Goal: Information Seeking & Learning: Learn about a topic

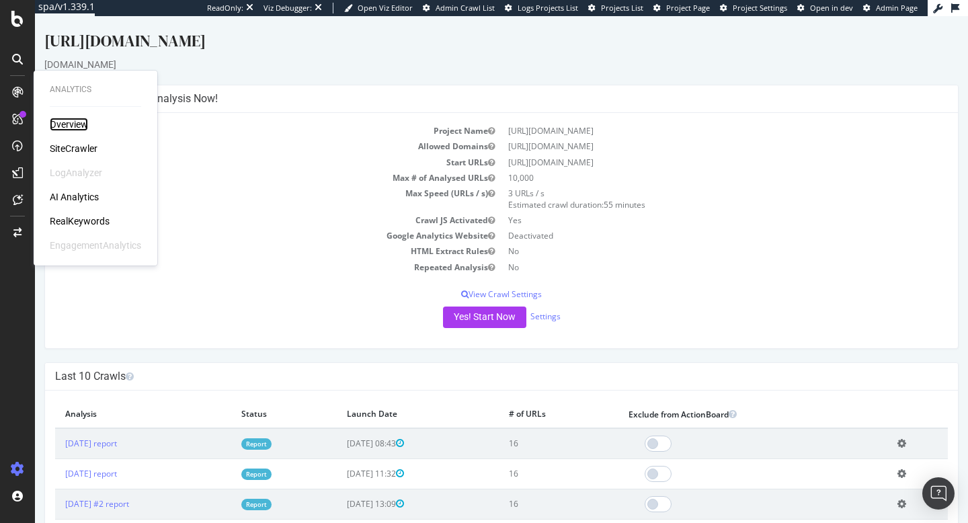
click at [84, 127] on div "Overview" at bounding box center [69, 124] width 38 height 13
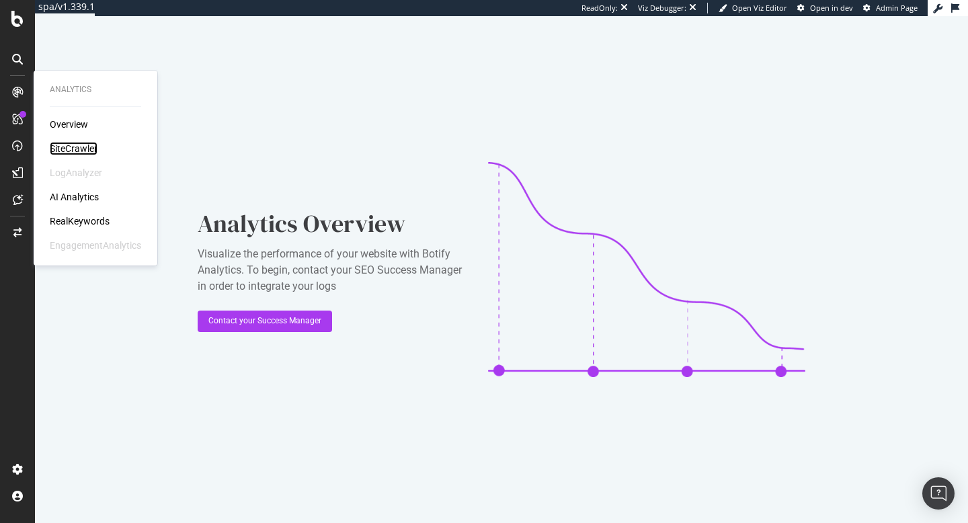
click at [83, 150] on div "SiteCrawler" at bounding box center [74, 148] width 48 height 13
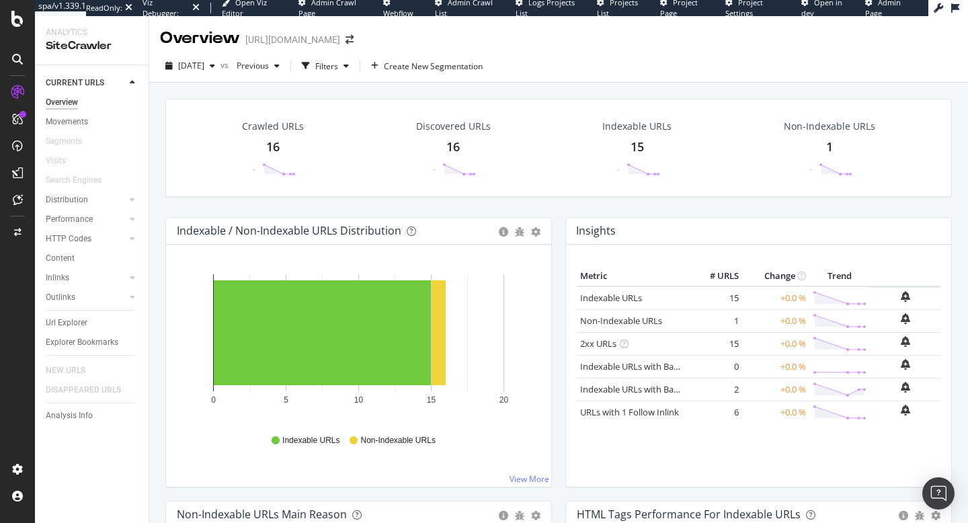
drag, startPoint x: 246, startPoint y: 42, endPoint x: 423, endPoint y: 43, distance: 176.9
click at [340, 43] on div "[URL][DOMAIN_NAME]" at bounding box center [292, 39] width 95 height 13
copy div "[URL][DOMAIN_NAME]"
click at [110, 202] on link "Distribution" at bounding box center [86, 200] width 80 height 14
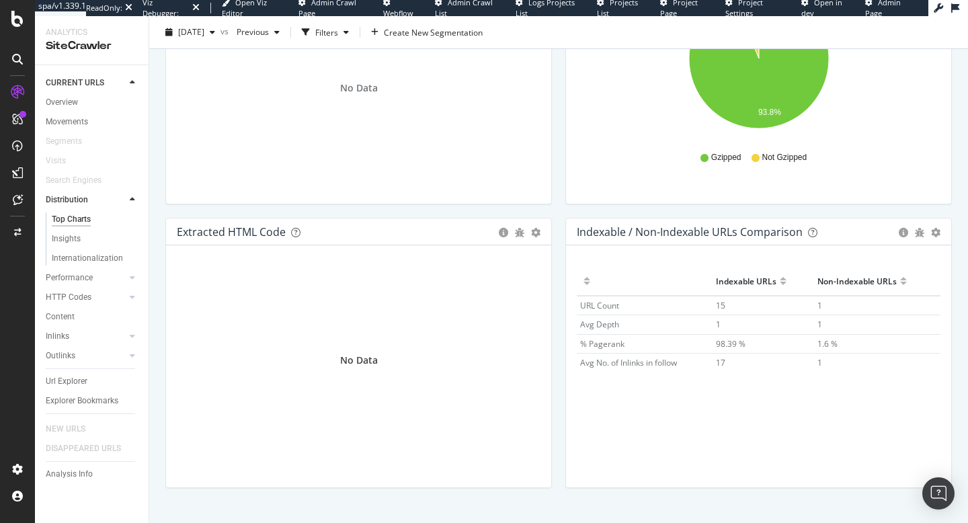
scroll to position [1992, 0]
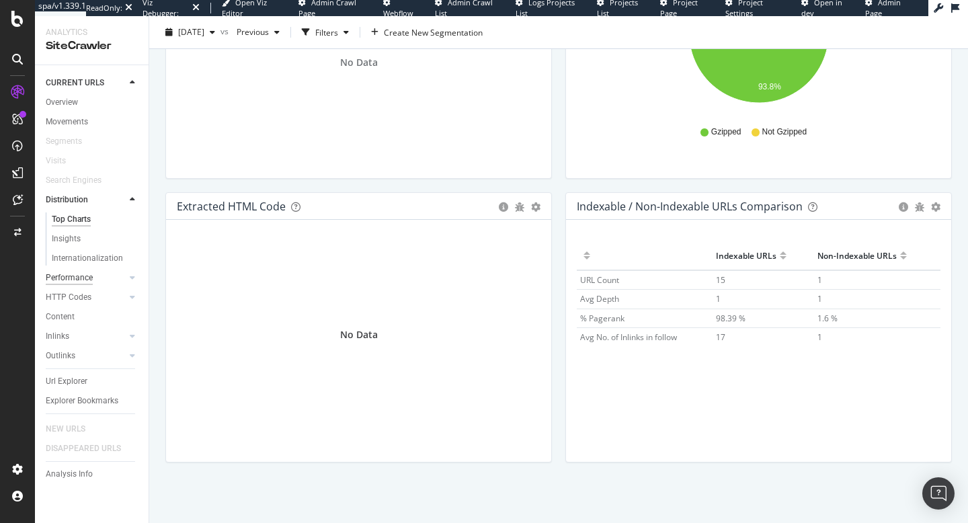
click at [84, 280] on div "Performance" at bounding box center [69, 278] width 47 height 14
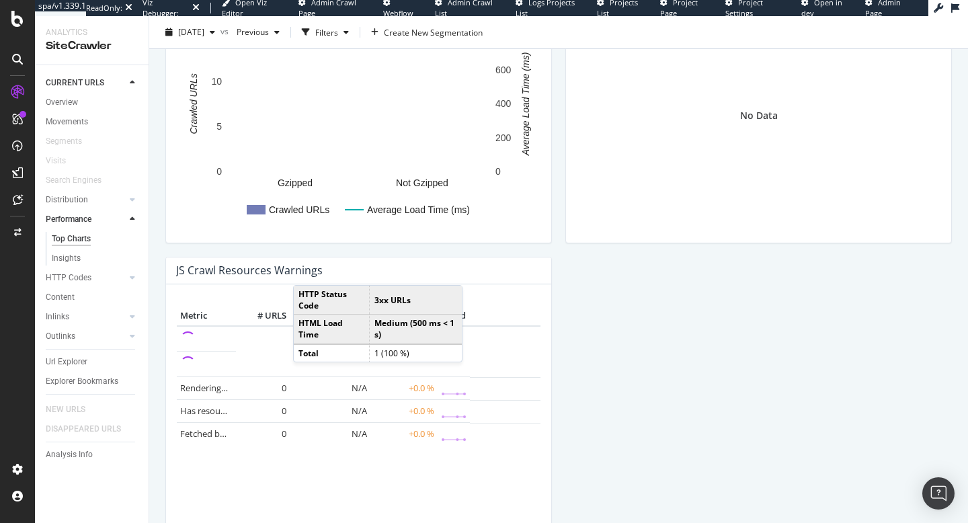
scroll to position [940, 0]
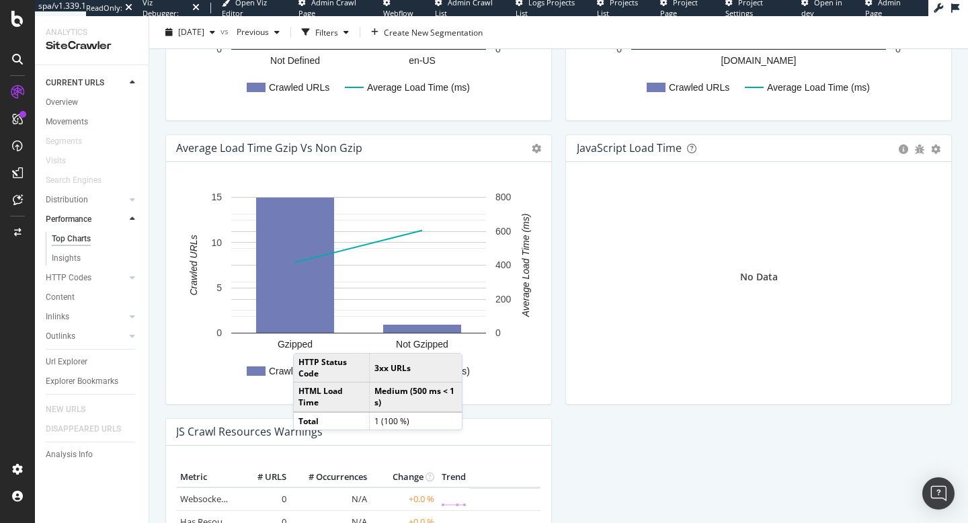
click at [517, 381] on rect "A chart." at bounding box center [359, 289] width 364 height 210
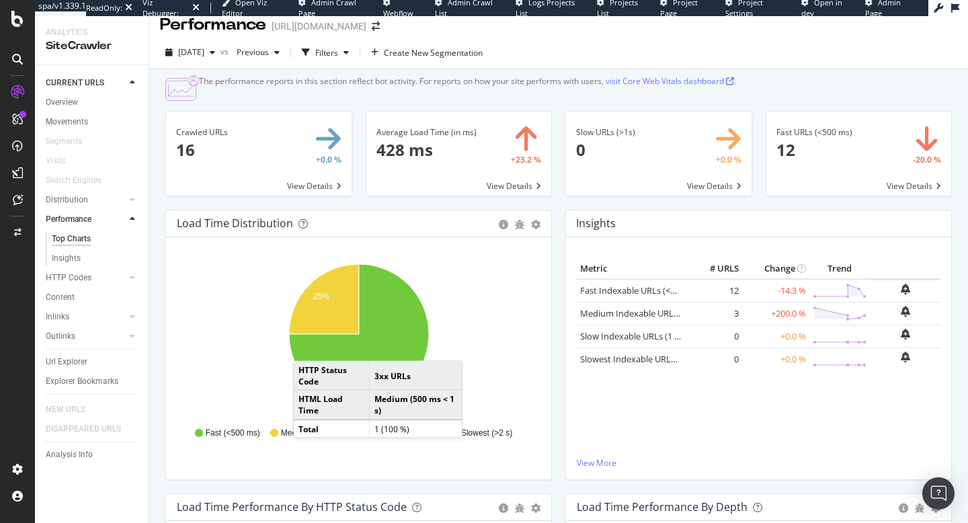
scroll to position [0, 0]
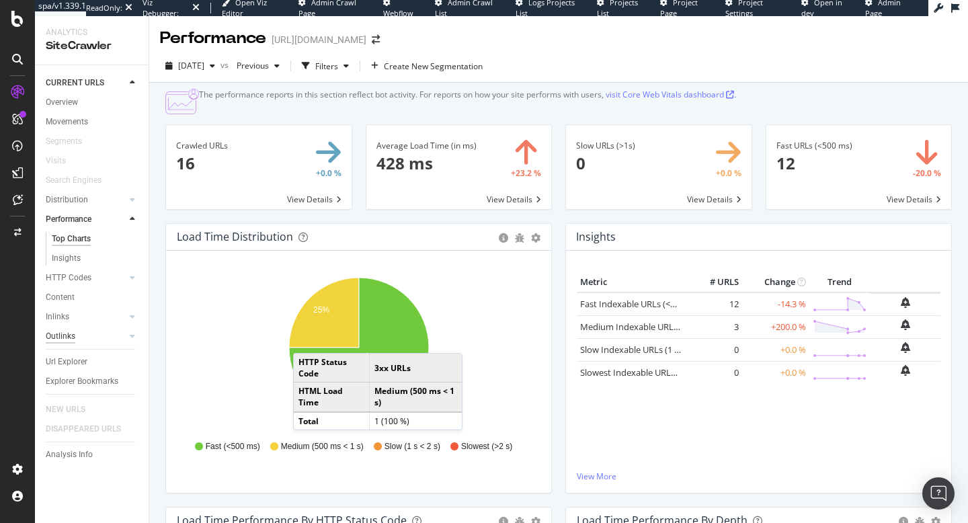
click at [71, 301] on div "Content" at bounding box center [60, 298] width 29 height 14
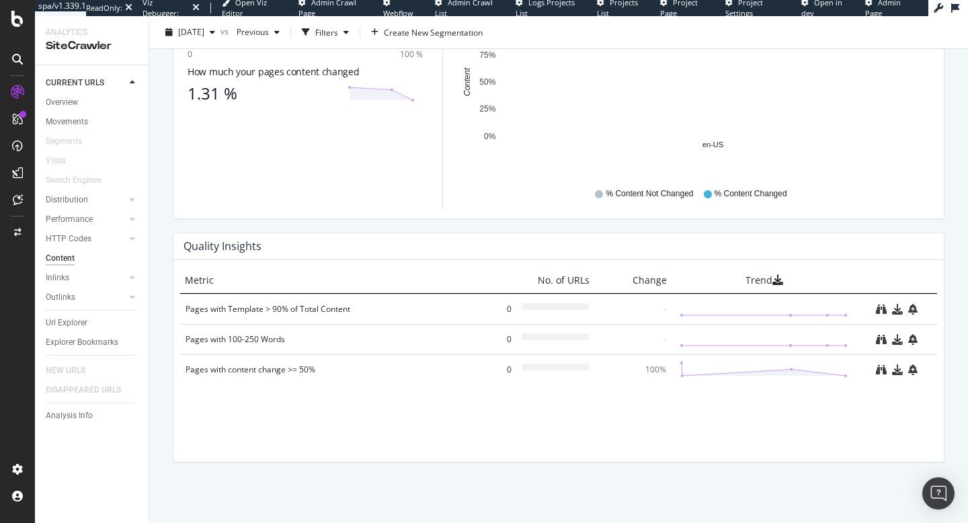
scroll to position [859, 0]
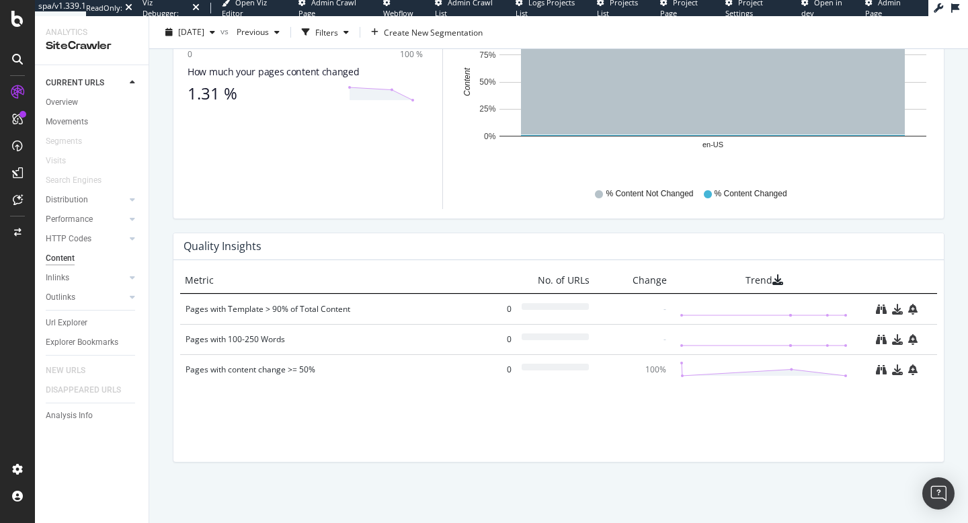
drag, startPoint x: 535, startPoint y: 387, endPoint x: 455, endPoint y: 434, distance: 92.5
drag, startPoint x: 463, startPoint y: 440, endPoint x: 449, endPoint y: 270, distance: 170.8
click at [90, 278] on div "SmartContent" at bounding box center [79, 274] width 59 height 13
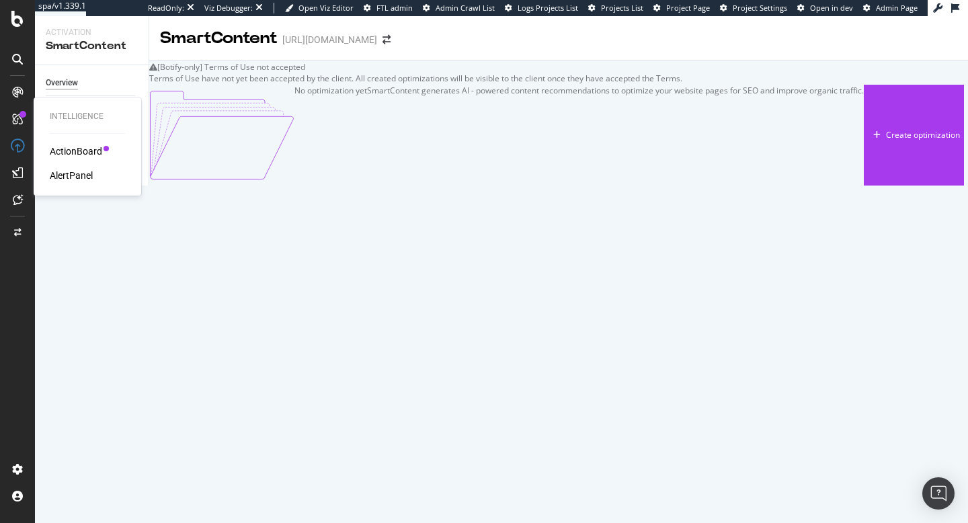
click at [79, 155] on div "ActionBoard" at bounding box center [76, 151] width 52 height 13
